Goal: Task Accomplishment & Management: Use online tool/utility

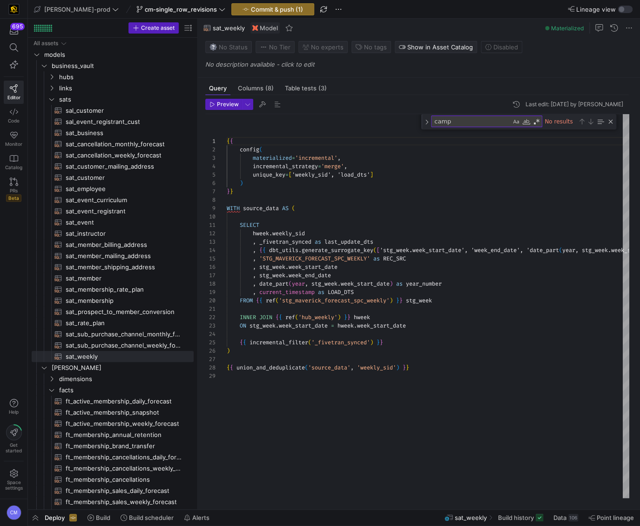
scroll to position [84, 0]
click at [7, 184] on link "PRs Beta" at bounding box center [14, 190] width 20 height 32
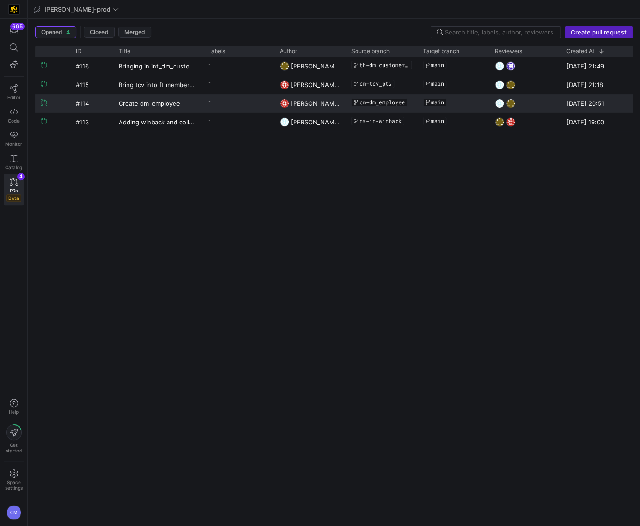
click at [240, 102] on y42-pull-request-list-view-label-cell-renderer "-" at bounding box center [238, 100] width 61 height 13
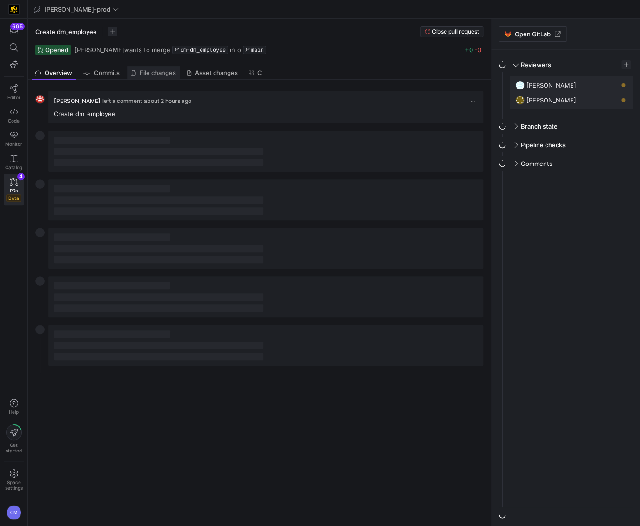
click at [146, 74] on span "File changes" at bounding box center [158, 73] width 36 height 6
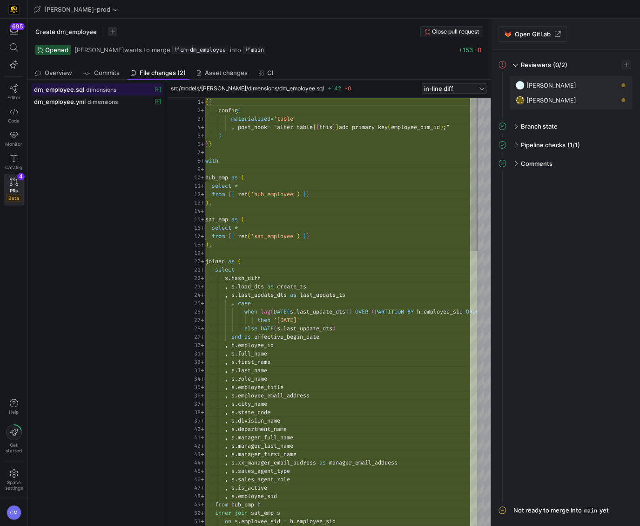
click at [102, 87] on span "dimensions" at bounding box center [101, 90] width 30 height 7
click at [21, 92] on link "Editor" at bounding box center [14, 92] width 20 height 23
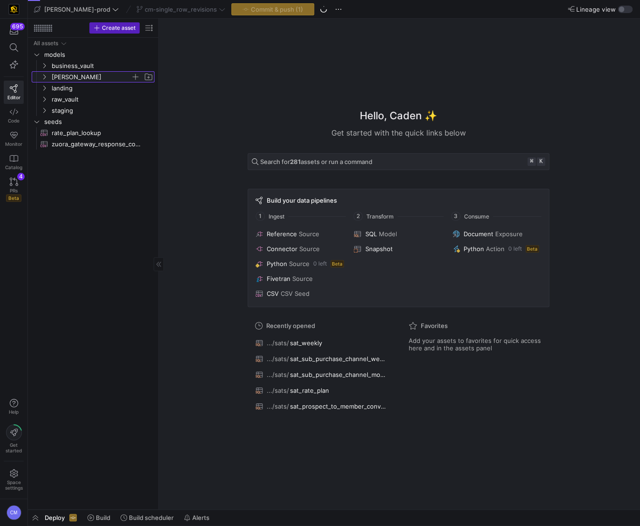
click at [111, 74] on span "[PERSON_NAME]" at bounding box center [91, 77] width 79 height 11
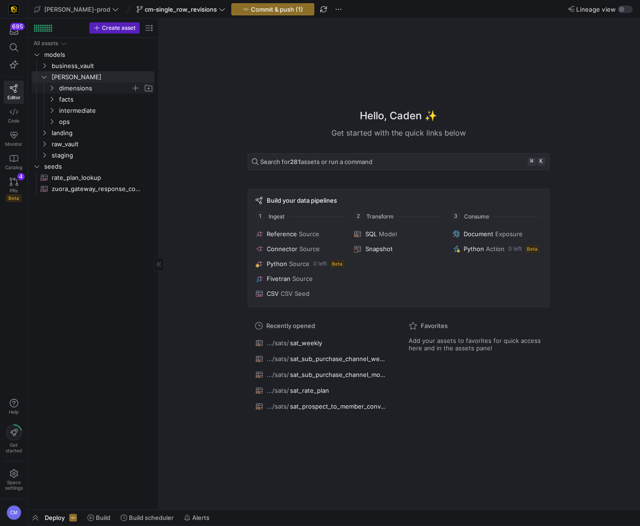
click at [104, 87] on span "dimensions" at bounding box center [95, 88] width 72 height 11
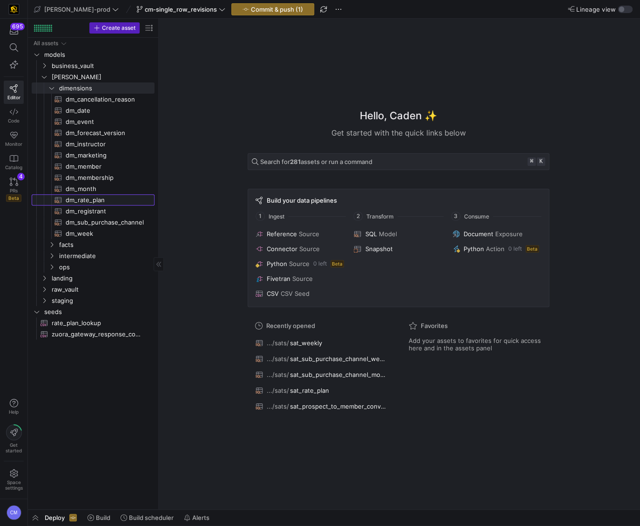
click at [113, 201] on span "dm_rate_plan​​​​​​​​​​" at bounding box center [105, 200] width 78 height 11
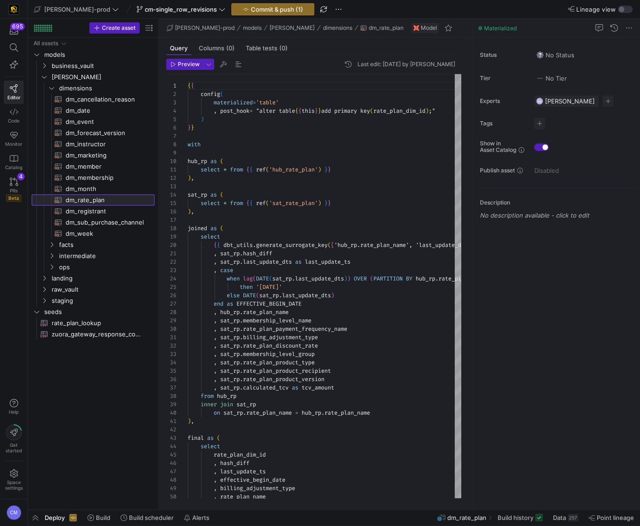
scroll to position [84, 0]
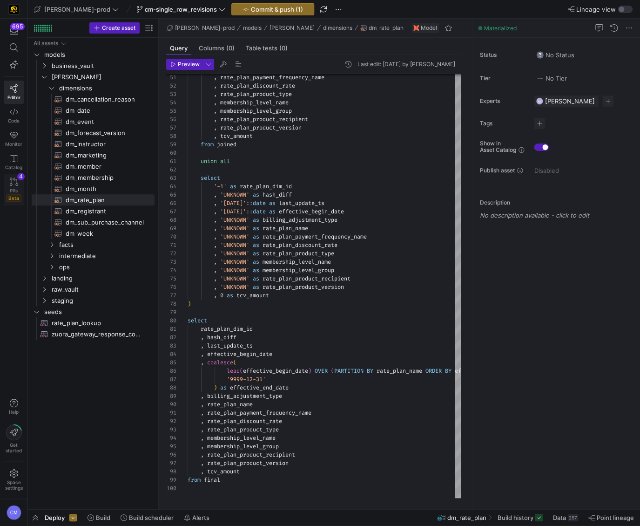
click at [10, 189] on span "PRs" at bounding box center [14, 191] width 8 height 6
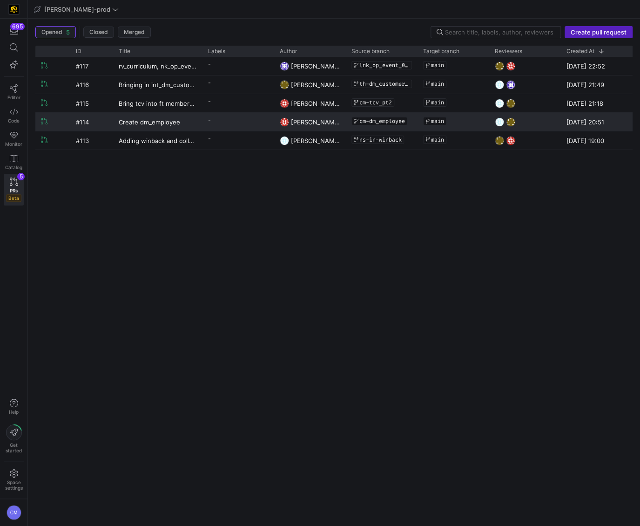
click at [219, 122] on y42-pull-request-list-view-label-cell-renderer "-" at bounding box center [238, 119] width 61 height 13
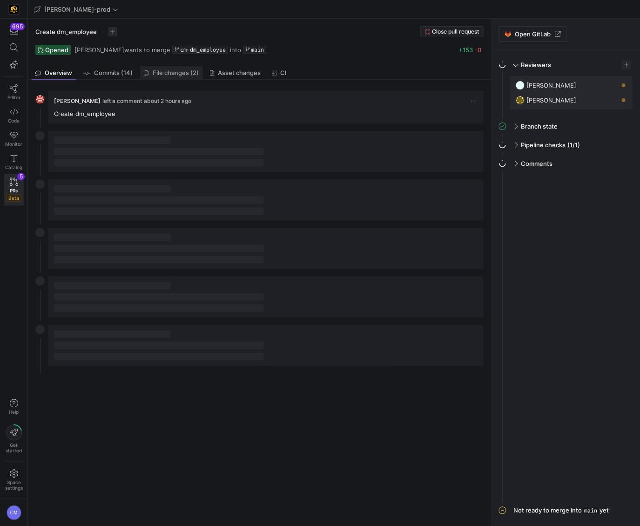
click at [182, 73] on span "File changes (2)" at bounding box center [176, 73] width 46 height 6
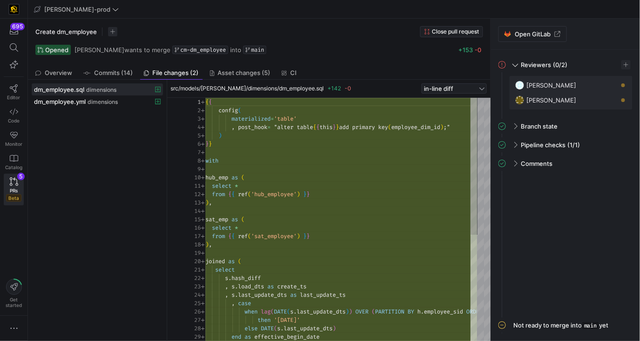
scroll to position [84, 0]
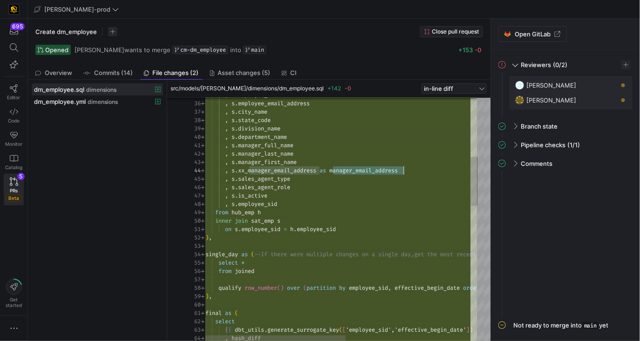
type textarea "on s.employee_sid = h.employee_sid ), single_day as (--If there were multiple c…"
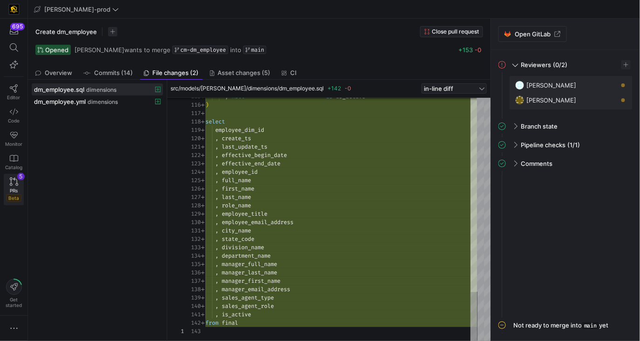
click at [4, 190] on link "PRs Beta 5" at bounding box center [14, 190] width 20 height 32
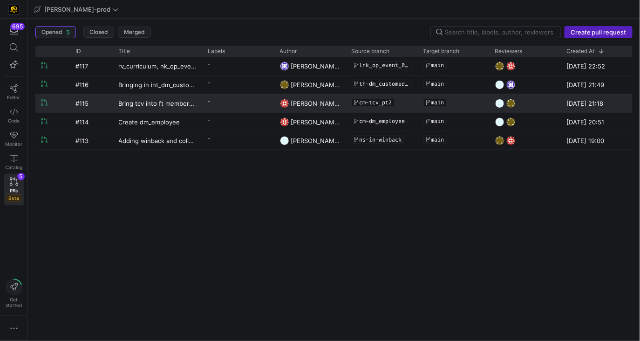
click at [220, 106] on y42-pull-request-list-view-label-cell-renderer "-" at bounding box center [238, 100] width 61 height 13
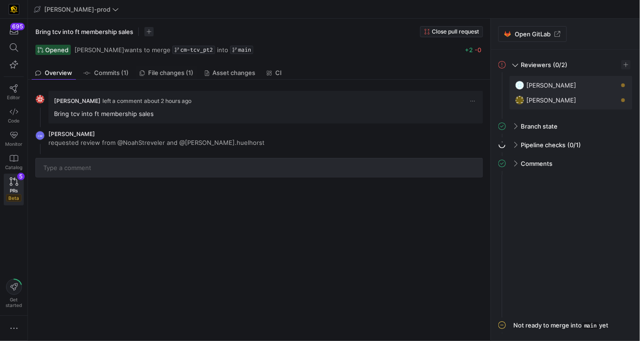
click at [151, 76] on span "File changes (1)" at bounding box center [170, 73] width 45 height 6
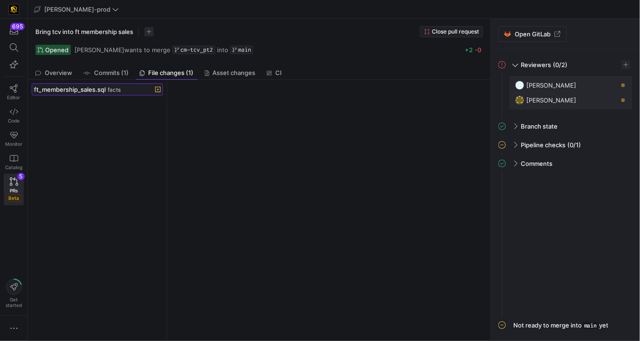
click at [119, 91] on span "facts" at bounding box center [114, 90] width 13 height 7
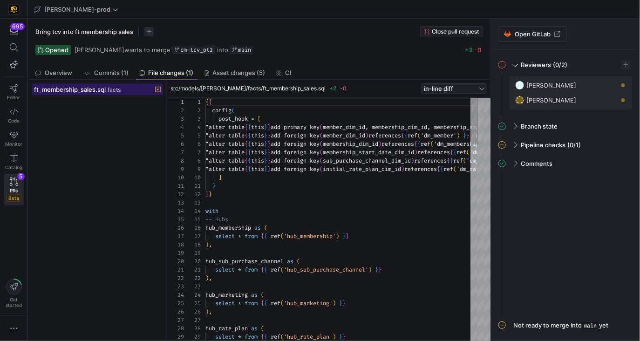
scroll to position [50, 0]
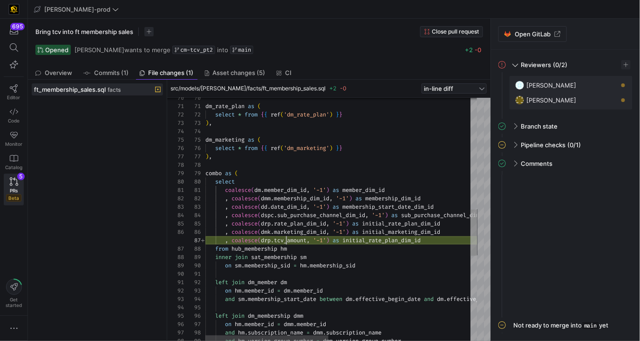
click at [285, 240] on div "coalesce ( dm . member_dim_id , '-1' ) as member_dim_id combo as ( select ) , s…" at bounding box center [496, 150] width 583 height 1271
click at [398, 238] on div "coalesce ( dm . member_dim_id , '-1' ) as member_dim_id combo as ( select ) , s…" at bounding box center [496, 150] width 583 height 1271
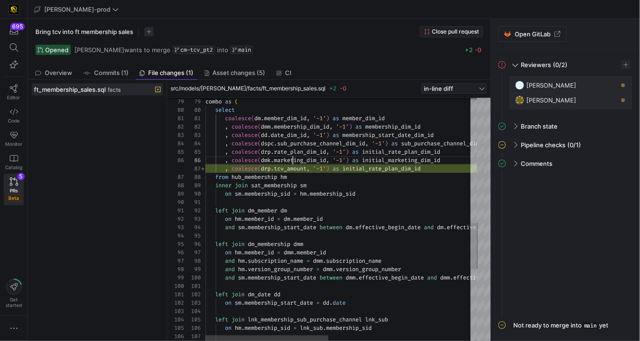
click at [291, 163] on div "left join hub_sub_purchase_channel hspc on hm . membership_sid = lnk_sub . memb…" at bounding box center [496, 79] width 583 height 1271
click at [292, 167] on div "left join hub_sub_purchase_channel hspc on hm . membership_sid = lnk_sub . memb…" at bounding box center [496, 79] width 583 height 1271
click at [423, 172] on div "left join hub_sub_purchase_channel hspc on hm . membership_sid = lnk_sub . memb…" at bounding box center [496, 79] width 583 height 1271
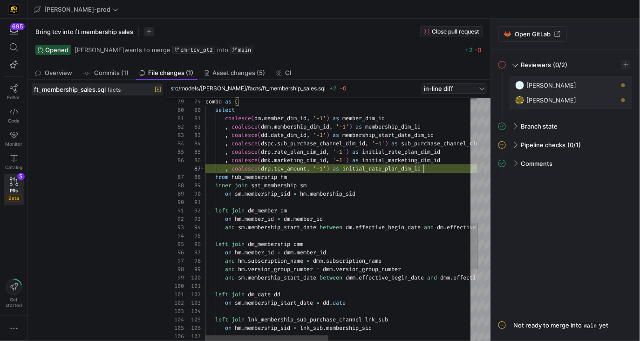
click at [423, 172] on div "left join hub_sub_purchase_channel hspc on hm . membership_sid = lnk_sub . memb…" at bounding box center [496, 79] width 583 height 1271
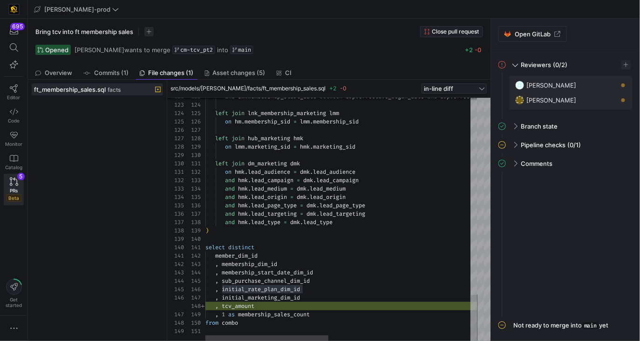
type textarea "select distinct member_dim_id , membership_dim_id , membership_start_date_dim_i…"
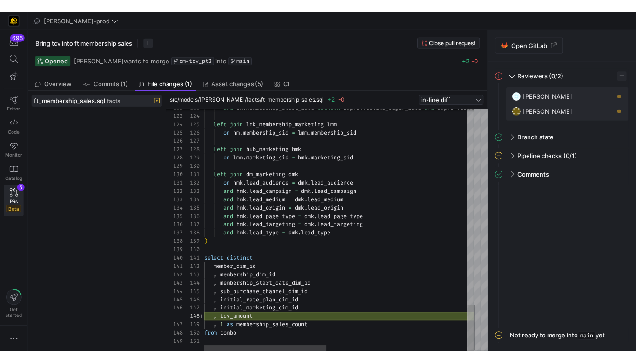
scroll to position [58, 50]
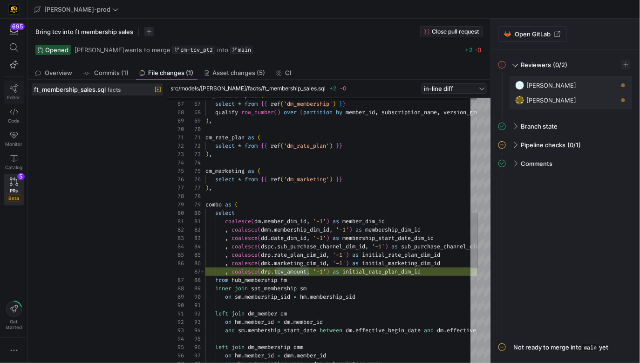
click at [13, 93] on link "Editor" at bounding box center [14, 92] width 20 height 23
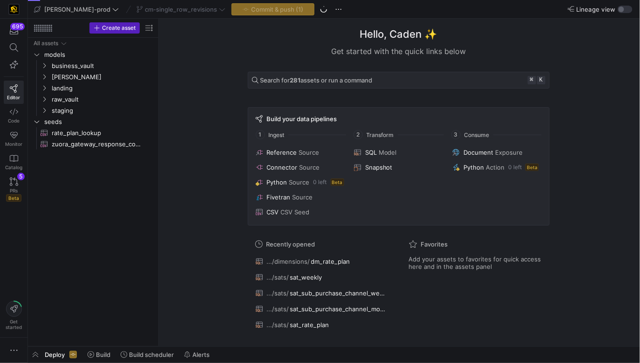
click at [147, 9] on div "cm-single_row_revisions" at bounding box center [181, 9] width 94 height 12
click at [159, 11] on span "cm-single_row_revisions" at bounding box center [181, 9] width 72 height 7
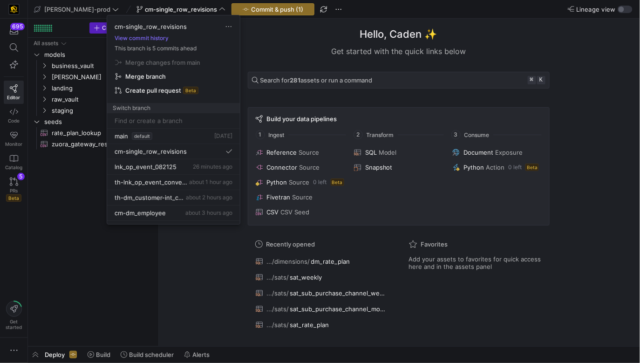
click at [215, 8] on div at bounding box center [320, 181] width 640 height 363
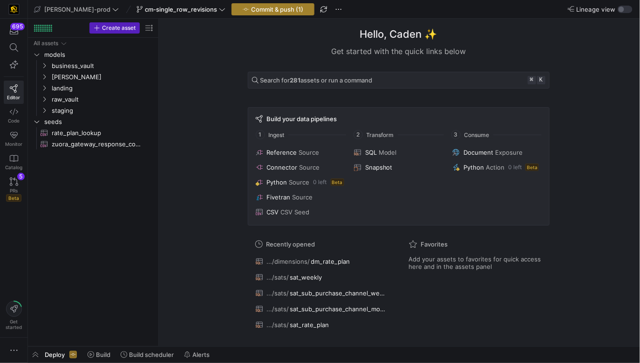
click at [251, 7] on span "Commit & push (1)" at bounding box center [277, 9] width 52 height 7
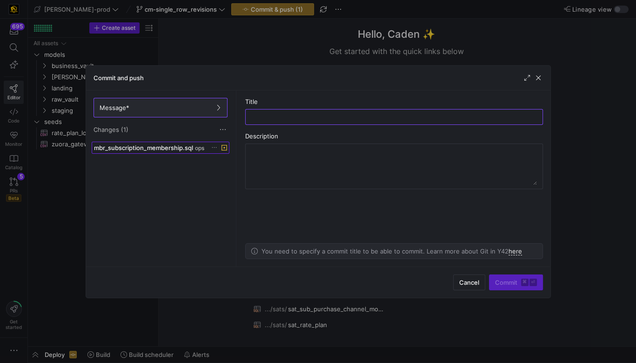
click at [178, 146] on span "mbr_subscription_membership.sql" at bounding box center [143, 147] width 99 height 7
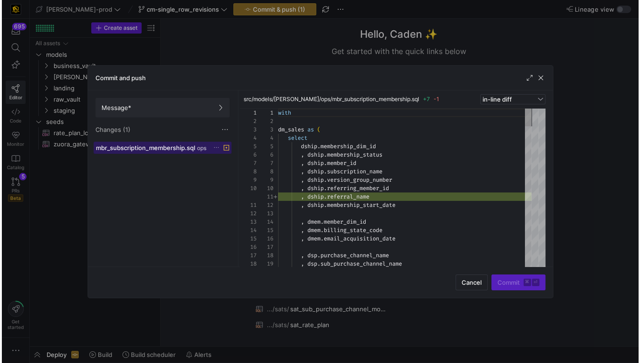
scroll to position [84, 0]
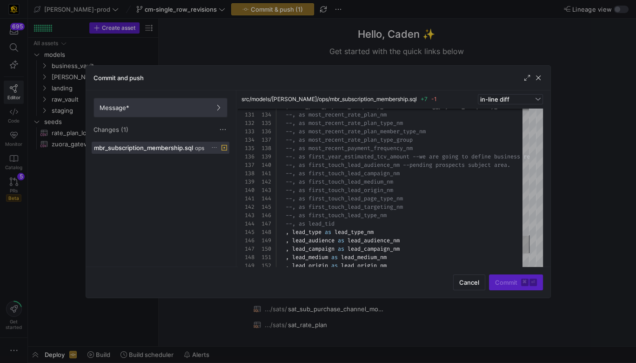
click at [186, 110] on span "Message*" at bounding box center [161, 107] width 122 height 7
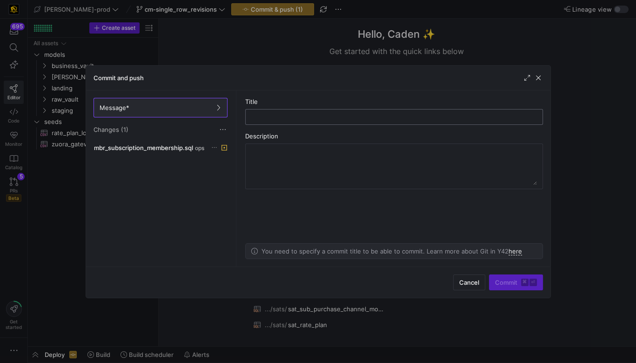
click at [283, 115] on input "text" at bounding box center [394, 116] width 282 height 7
type input "fix"
click at [516, 284] on span "Commit ⌘ ⏎" at bounding box center [516, 281] width 42 height 7
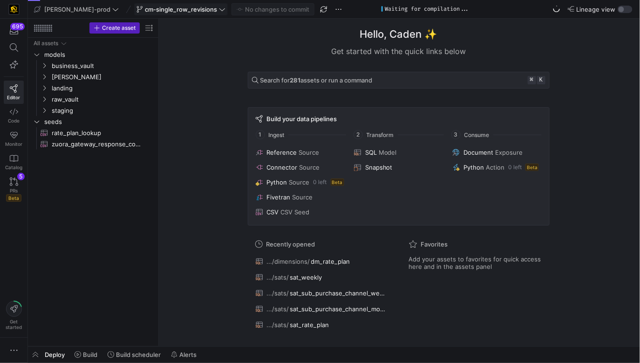
click at [163, 13] on span at bounding box center [181, 9] width 93 height 11
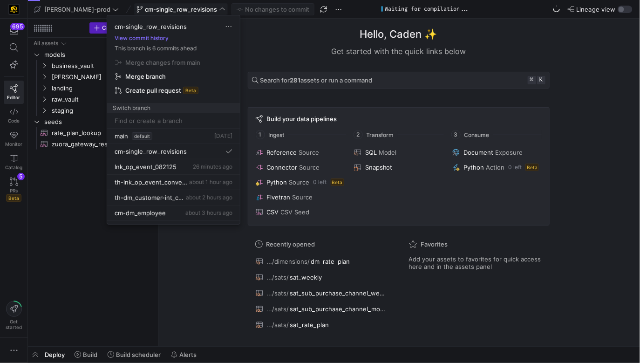
click at [163, 13] on body "695 Editor Code Monitor Catalog PRs Beta 5 Get started [PERSON_NAME]-prod cm-si…" at bounding box center [320, 181] width 640 height 363
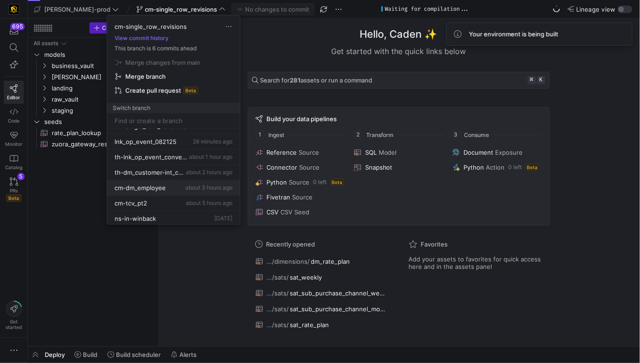
scroll to position [26, 0]
click at [164, 184] on span "cm-dm_employee" at bounding box center [140, 186] width 51 height 7
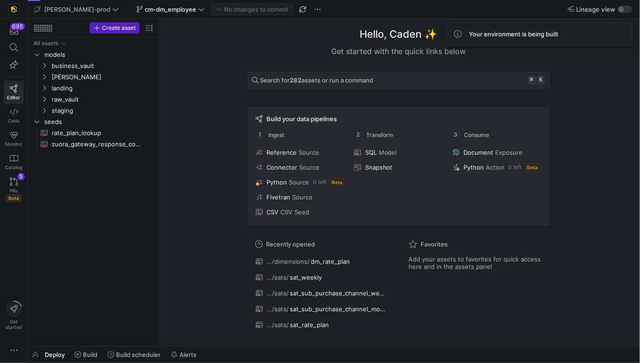
click at [147, 9] on span "cm-dm_employee" at bounding box center [170, 9] width 51 height 7
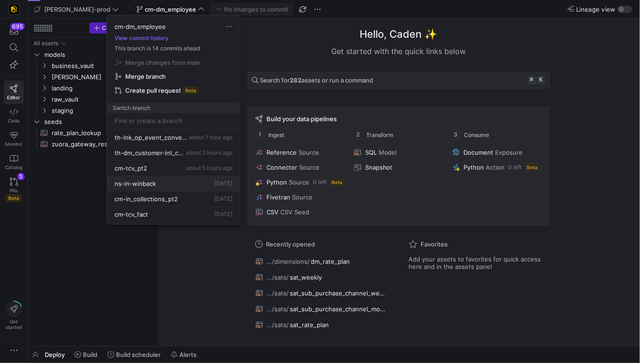
scroll to position [61, 0]
click at [149, 166] on div "cm-tcv_pt2 about 5 hours ago" at bounding box center [174, 166] width 118 height 7
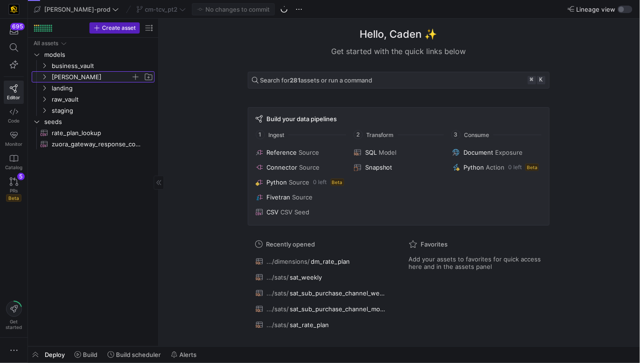
click at [54, 73] on span "[PERSON_NAME]" at bounding box center [91, 77] width 79 height 11
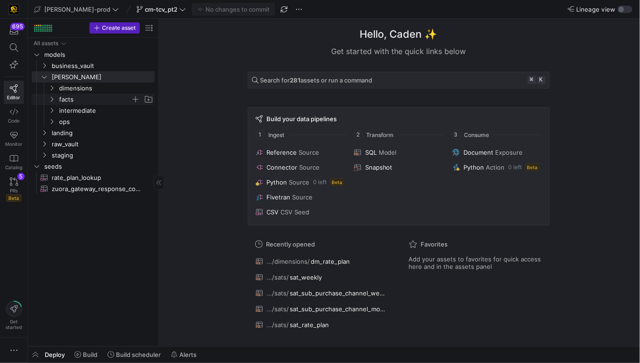
click at [76, 96] on span "facts" at bounding box center [95, 99] width 72 height 11
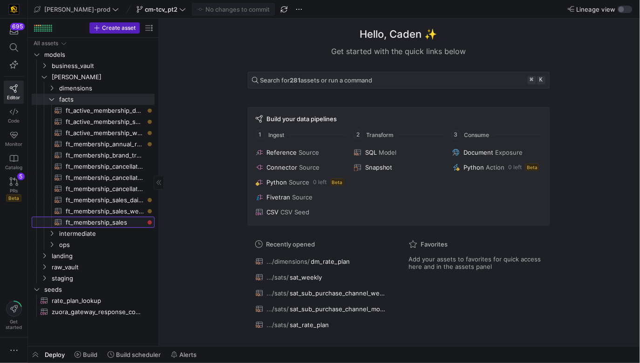
click at [118, 219] on span "ft_membership_sales​​​​​​​​​​" at bounding box center [105, 222] width 78 height 11
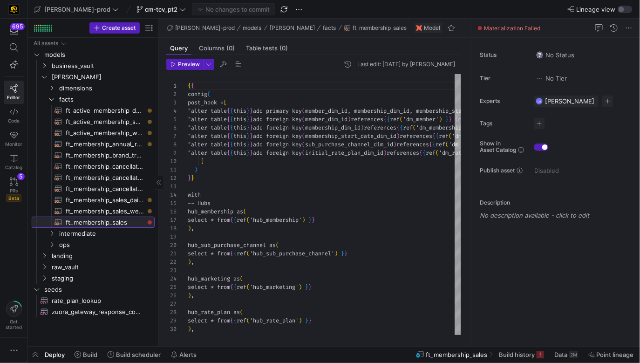
scroll to position [50, 0]
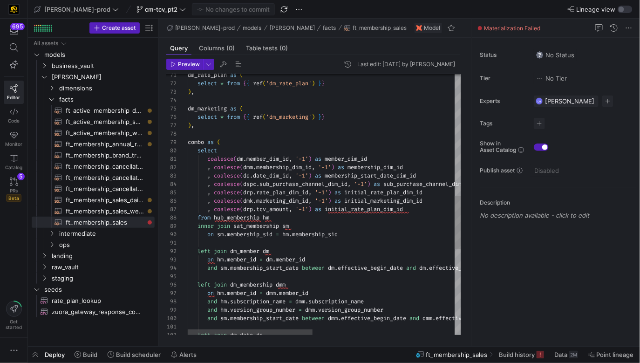
click at [374, 210] on div "coalesce ( dm . member_dim_id , '-1' ) as member_dim_id , coalesce ( dmm . memb…" at bounding box center [479, 116] width 583 height 1278
click at [281, 208] on div "coalesce ( dm . member_dim_id , '-1' ) as member_dim_id , coalesce ( dmm . memb…" at bounding box center [479, 116] width 583 height 1278
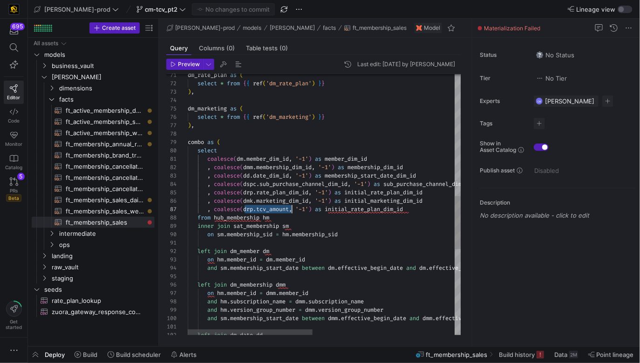
drag, startPoint x: 245, startPoint y: 209, endPoint x: 292, endPoint y: 208, distance: 47.0
click at [292, 208] on div "coalesce ( dm . member_dim_id , '-1' ) as member_dim_id , coalesce ( dmm . memb…" at bounding box center [479, 116] width 583 height 1278
drag, startPoint x: 422, startPoint y: 210, endPoint x: 214, endPoint y: 209, distance: 208.1
click at [214, 209] on div "coalesce ( dm . member_dim_id , '-1' ) as member_dim_id , coalesce ( dmm . memb…" at bounding box center [479, 116] width 583 height 1278
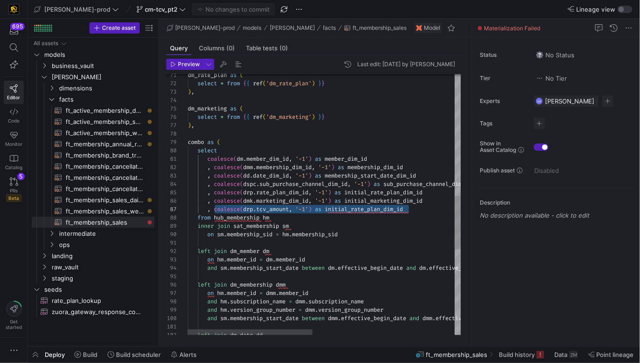
click at [354, 205] on div "coalesce ( dm . member_dim_id , '-1' ) as member_dim_id , coalesce ( dmm . memb…" at bounding box center [479, 116] width 583 height 1278
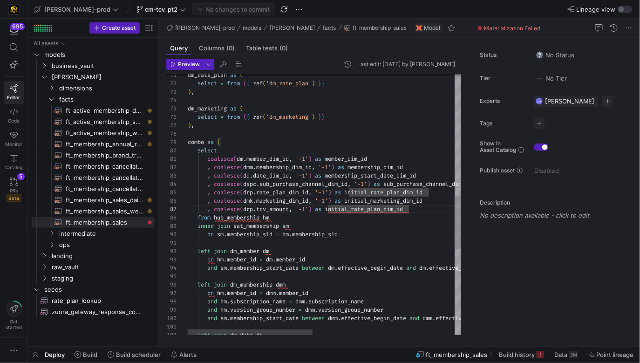
click at [276, 209] on div "coalesce ( dm . member_dim_id , '-1' ) as member_dim_id , coalesce ( dmm . memb…" at bounding box center [479, 116] width 583 height 1278
drag, startPoint x: 328, startPoint y: 211, endPoint x: 411, endPoint y: 208, distance: 83.8
click at [411, 208] on div "coalesce ( dm . member_dim_id , '-1' ) as member_dim_id , coalesce ( dmm . memb…" at bounding box center [479, 116] width 583 height 1278
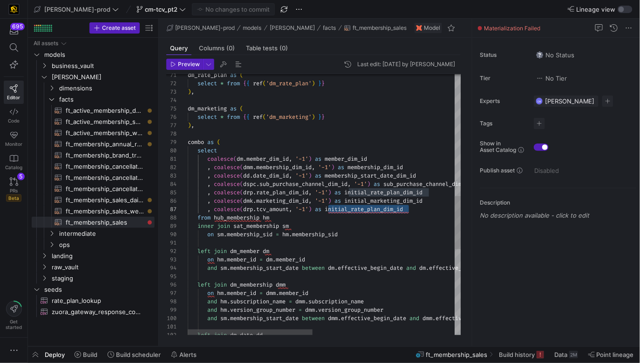
type textarea "coalesce(dm.member_dim_id, '-1') as member_dim_id , coalesce(dmm.membership_dim…"
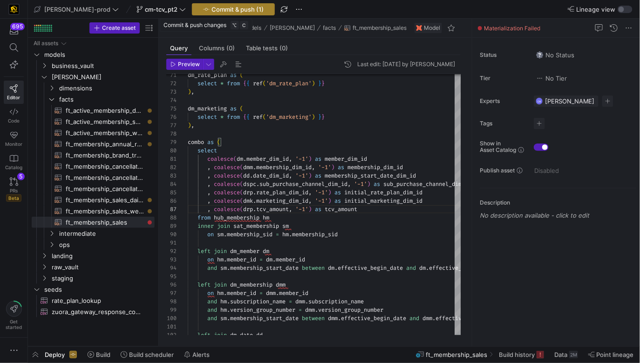
click at [230, 11] on span "Commit & push (1)" at bounding box center [237, 9] width 52 height 7
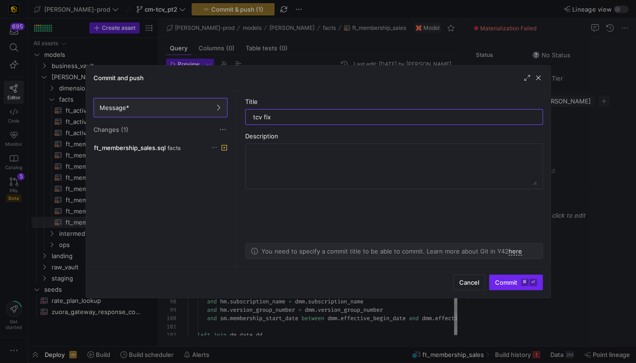
type input "tcv fix"
click at [507, 287] on span "submit" at bounding box center [516, 282] width 53 height 15
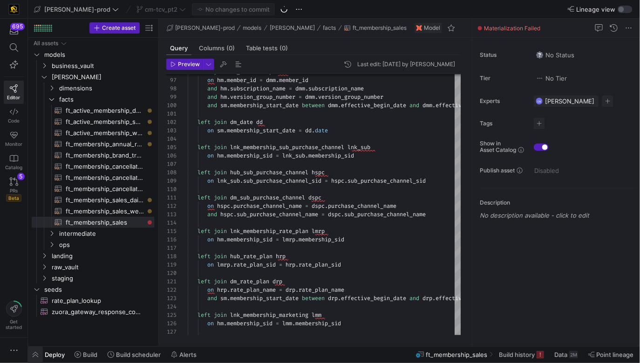
click at [40, 357] on span "button" at bounding box center [35, 354] width 15 height 16
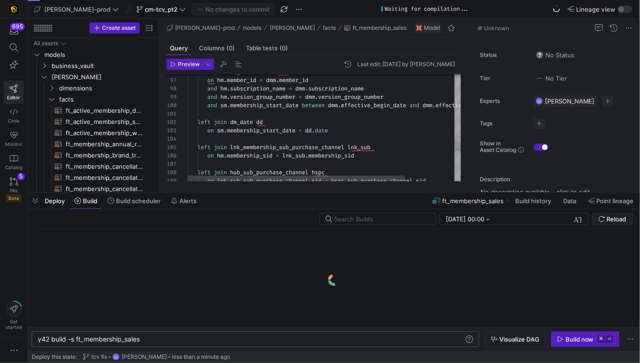
scroll to position [0, 103]
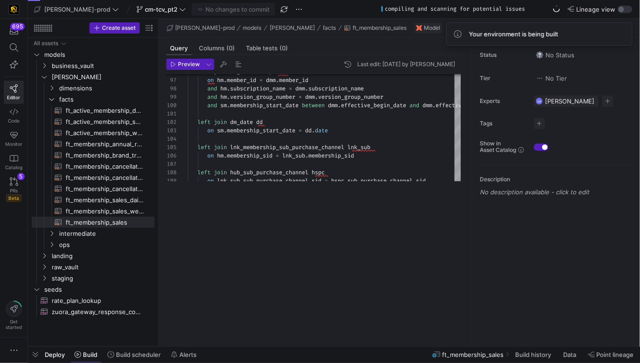
drag, startPoint x: 358, startPoint y: 192, endPoint x: 324, endPoint y: 363, distance: 173.8
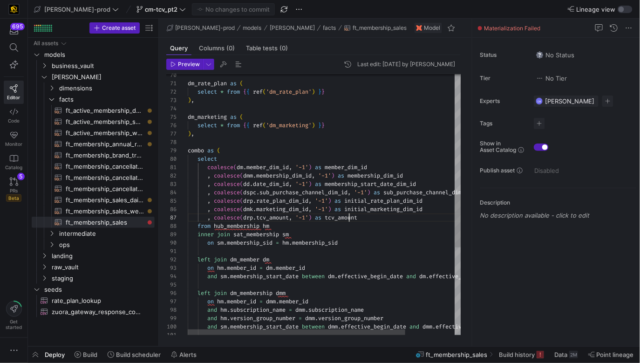
click at [349, 216] on div "and sm . membership_start_date between dmm . effective_begin_date and dmm . eff…" at bounding box center [355, 124] width 335 height 1278
drag, startPoint x: 367, startPoint y: 216, endPoint x: 214, endPoint y: 220, distance: 152.7
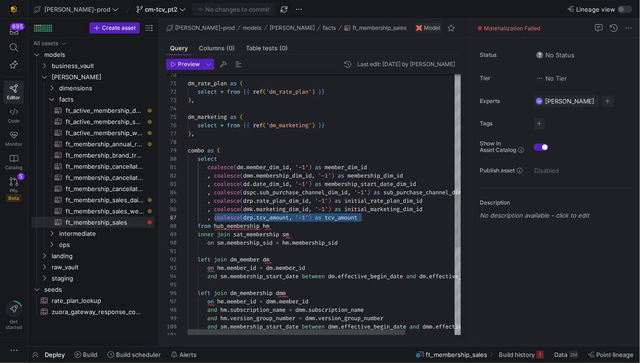
click at [214, 220] on div "and sm . membership_start_date between dmm . effective_begin_date and dmm . eff…" at bounding box center [355, 124] width 335 height 1278
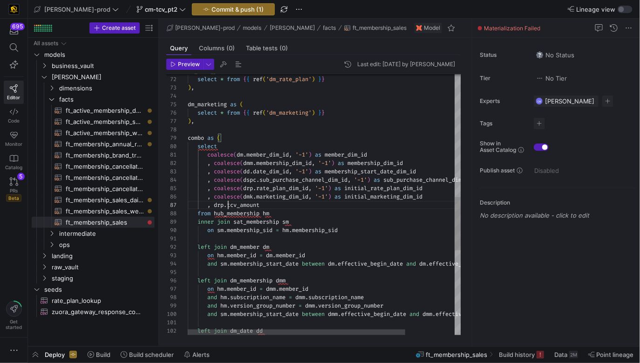
scroll to position [58, 84]
click at [292, 209] on div "left join dm_date dd and sm . membership_start_date between dmm . effective_beg…" at bounding box center [355, 112] width 335 height 1278
type textarea "coalesce(dm.member_dim_id, '-1') as member_dim_id , coalesce(dmm.membership_dim…"
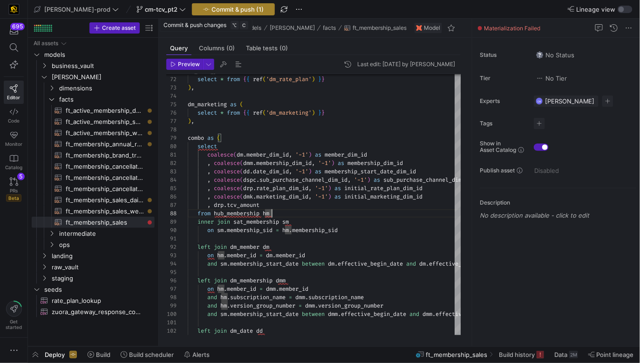
click at [211, 12] on span "Commit & push (1)" at bounding box center [237, 9] width 52 height 7
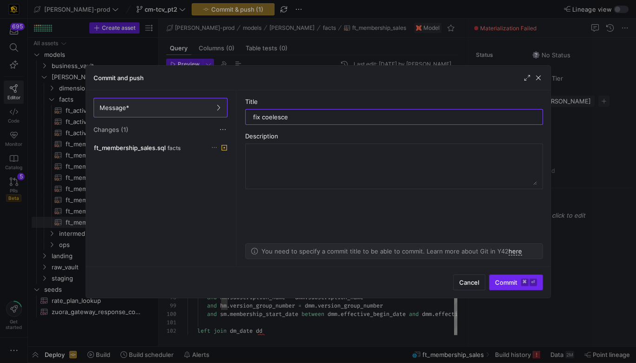
type input "fix coelesce"
click at [506, 280] on span "Commit ⌘ ⏎" at bounding box center [516, 281] width 42 height 7
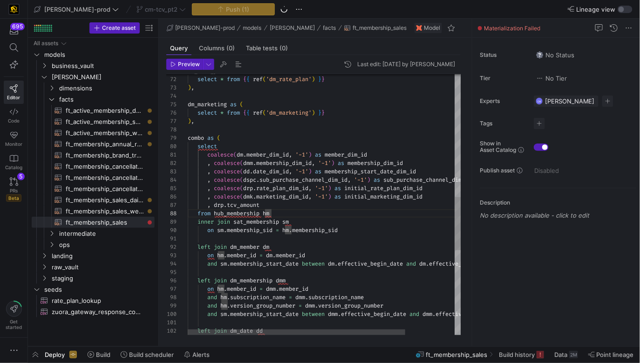
scroll to position [42, 97]
click at [283, 200] on div "left join dm_date dd and sm . membership_start_date between dmm . effective_beg…" at bounding box center [355, 112] width 335 height 1278
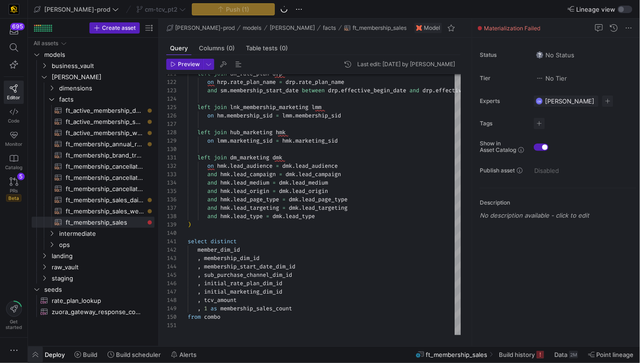
click at [35, 355] on span "button" at bounding box center [35, 354] width 15 height 16
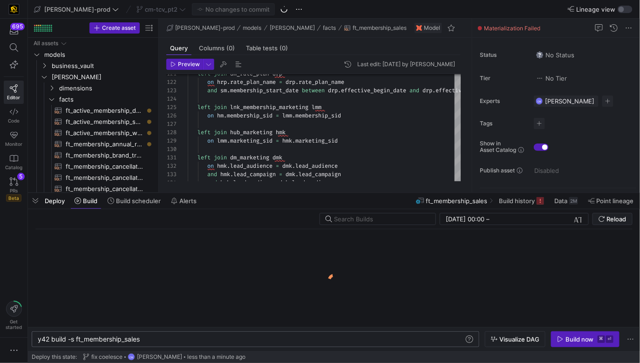
click at [111, 336] on div "y42 build -s ft_membership_sales" at bounding box center [251, 338] width 427 height 7
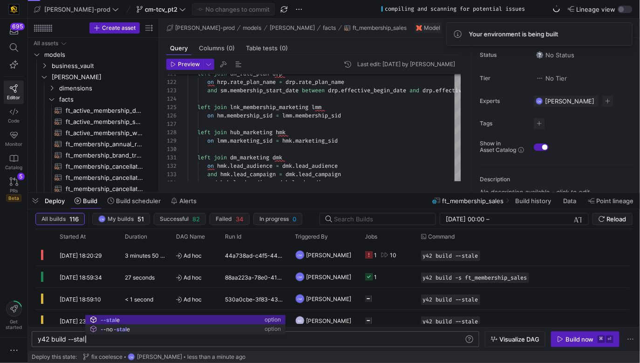
scroll to position [0, 51]
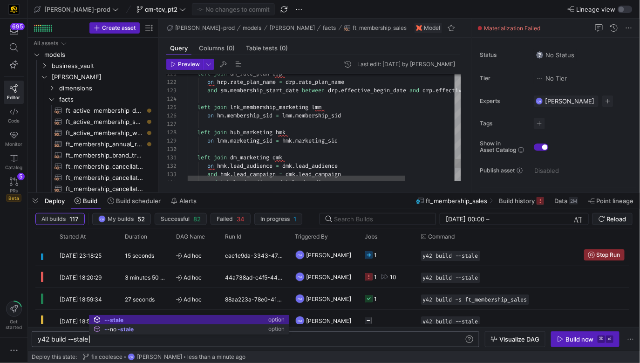
type textarea "y42 build --stale"
type textarea "left join dm_rate_plan drp on hrp.rate_plan_name = drp.rate_plan_name and sm.me…"
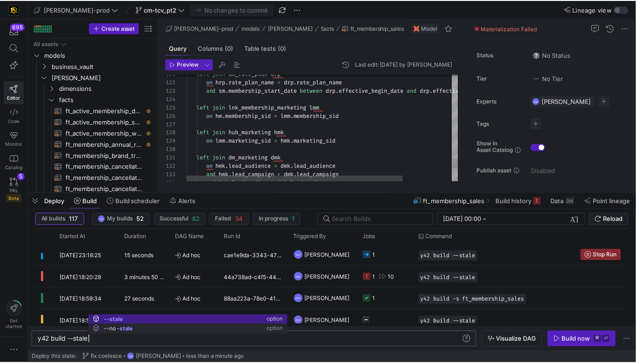
scroll to position [67, 154]
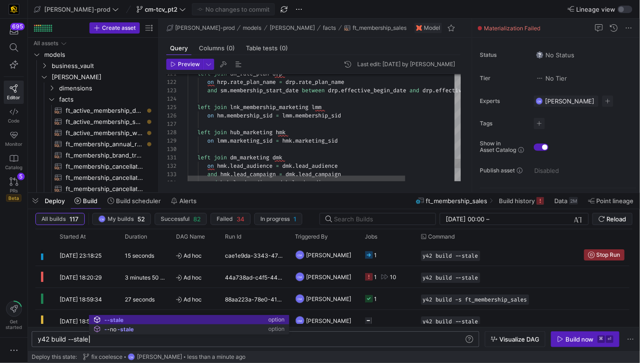
click at [414, 138] on div "on lmm . marketing_sid = hmk . marketing_sid" at bounding box center [355, 140] width 335 height 8
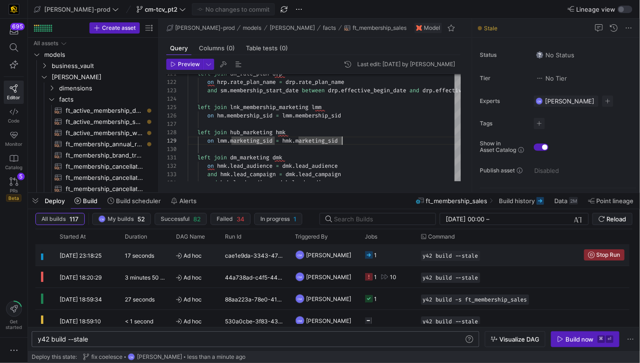
click at [350, 254] on y42-orchestration-triggered-by "CM [PERSON_NAME]" at bounding box center [324, 254] width 59 height 20
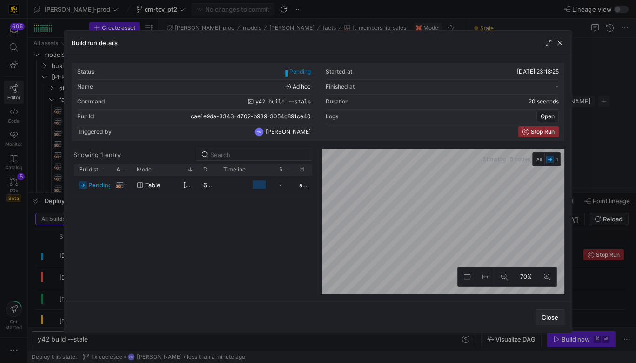
click at [552, 318] on span "Close" at bounding box center [550, 316] width 17 height 7
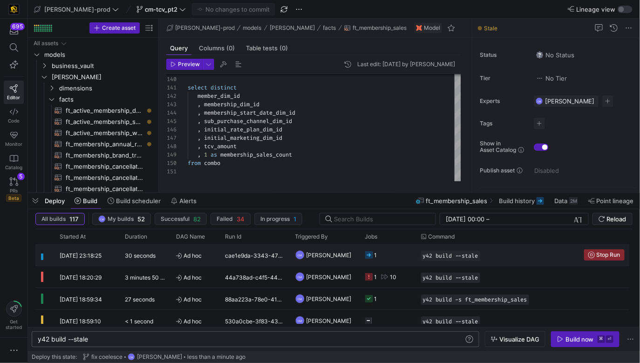
click at [406, 258] on y42-job-status-cell-renderer "1" at bounding box center [387, 254] width 45 height 20
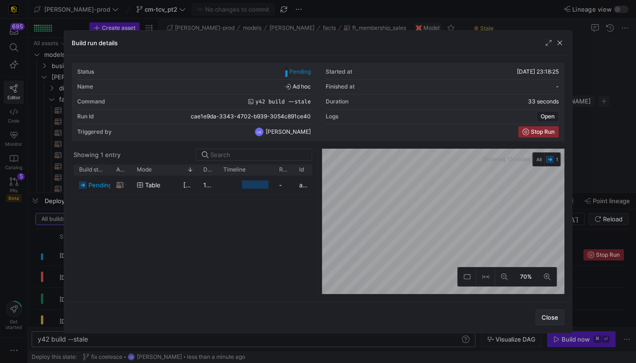
click at [550, 313] on span "Close" at bounding box center [550, 316] width 17 height 7
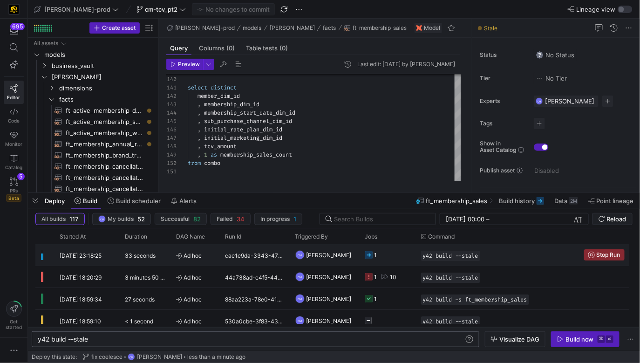
click at [419, 257] on div "y42 build --stale" at bounding box center [496, 254] width 163 height 21
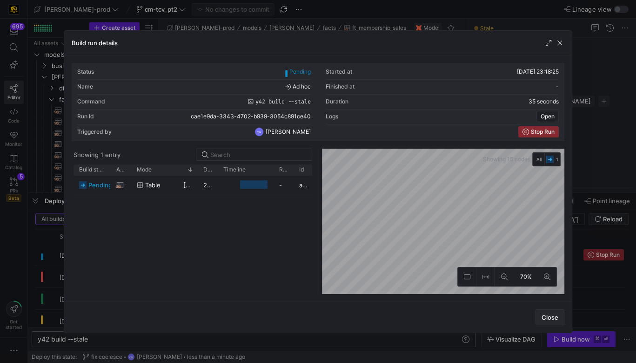
click at [553, 315] on span "Close" at bounding box center [550, 316] width 17 height 7
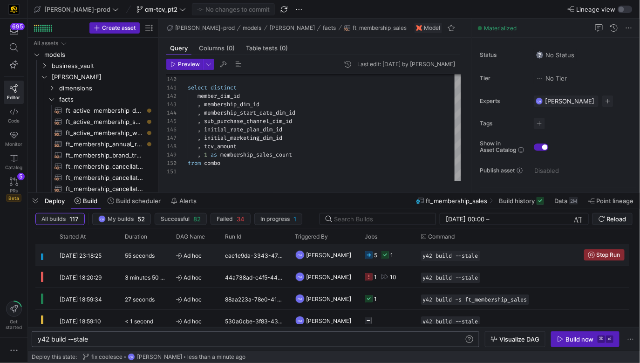
click at [393, 251] on y42-job-status-cell-renderer "5 1" at bounding box center [387, 254] width 45 height 20
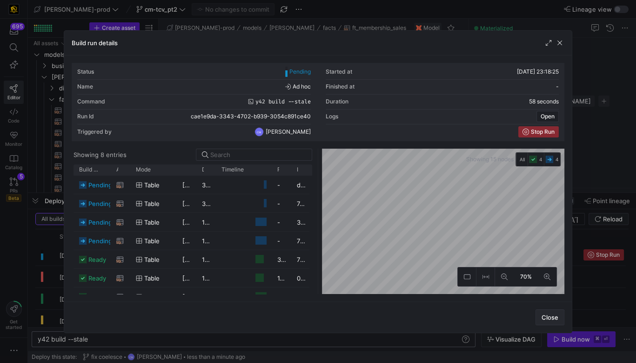
click at [558, 314] on span "Close" at bounding box center [550, 316] width 17 height 7
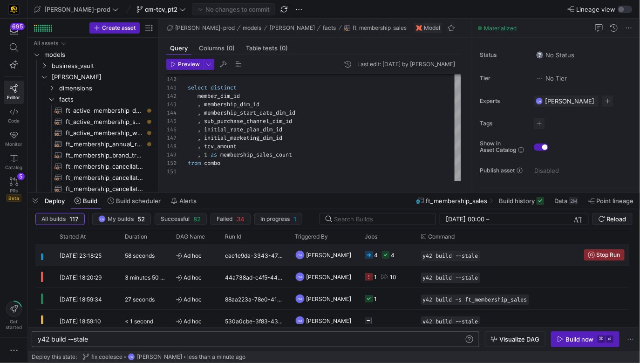
click at [397, 262] on y42-job-status-cell-renderer "4 4" at bounding box center [387, 254] width 45 height 20
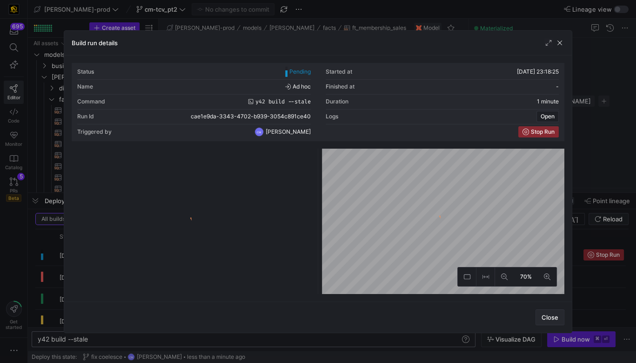
click at [548, 315] on span "Close" at bounding box center [550, 316] width 17 height 7
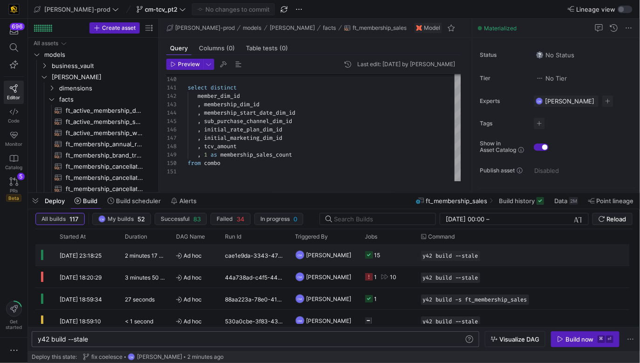
click at [388, 254] on y42-job-status-cell-renderer "15" at bounding box center [387, 254] width 45 height 20
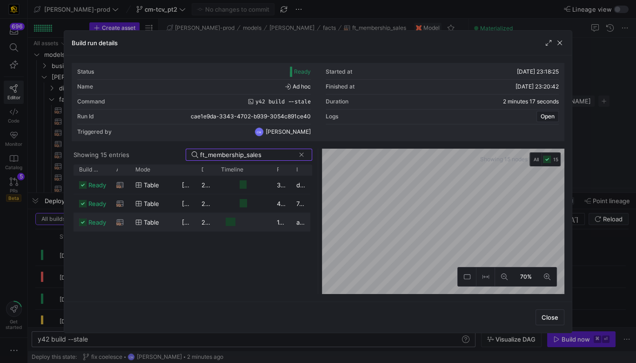
type input "ft_membership_sales"
click at [216, 222] on div at bounding box center [244, 222] width 56 height 18
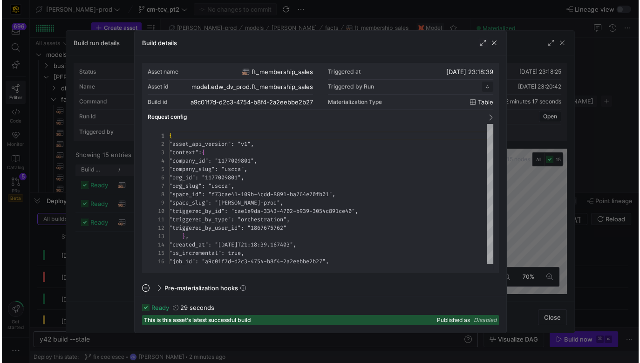
scroll to position [84, 0]
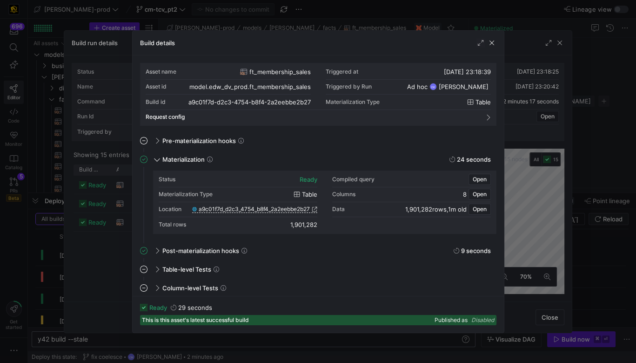
click at [123, 263] on div at bounding box center [318, 181] width 636 height 363
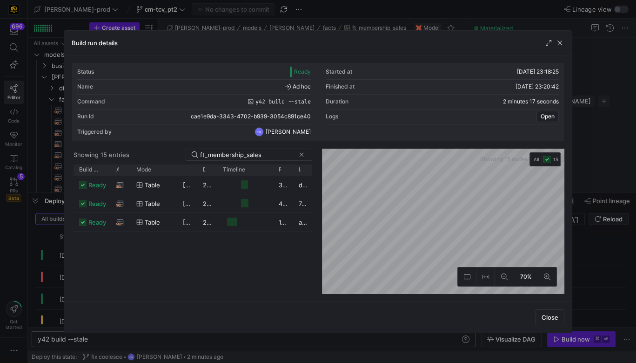
click at [352, 10] on div at bounding box center [318, 181] width 636 height 363
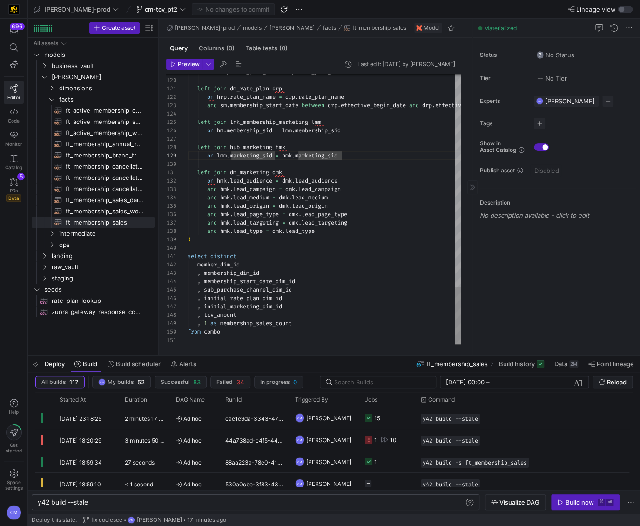
scroll to position [67, 154]
